Goal: Navigation & Orientation: Find specific page/section

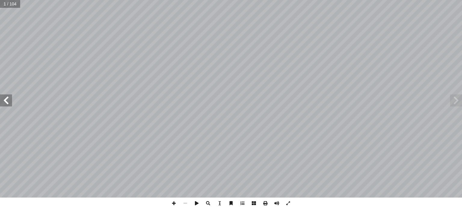
click at [5, 100] on span at bounding box center [6, 100] width 12 height 12
click at [5, 96] on span at bounding box center [6, 100] width 12 height 12
